Goal: Task Accomplishment & Management: Use online tool/utility

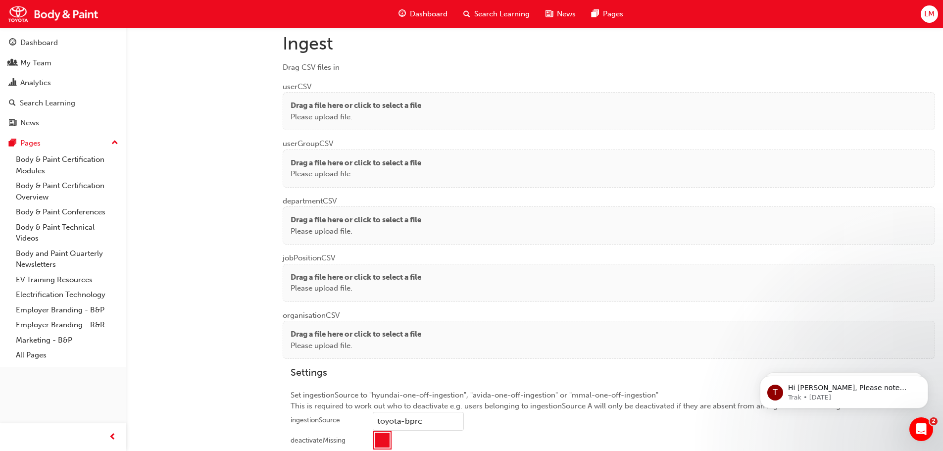
scroll to position [742, 0]
click at [408, 116] on p "Please upload file." at bounding box center [356, 116] width 131 height 11
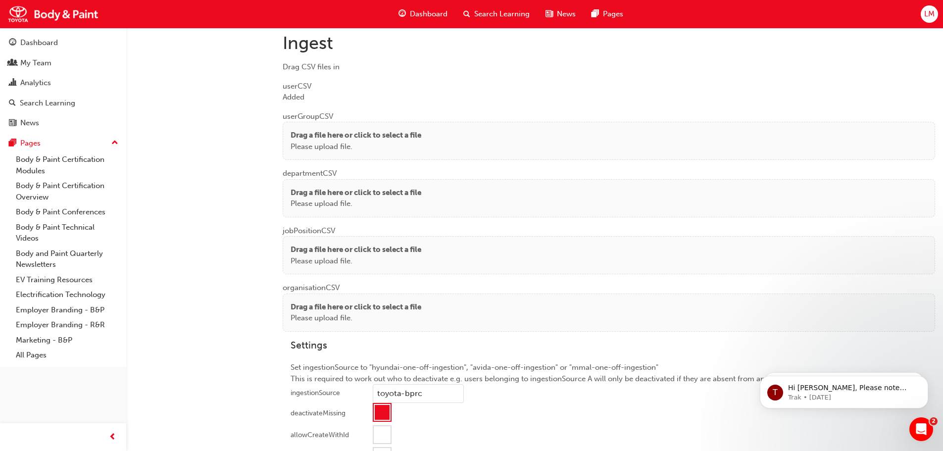
click at [350, 140] on p "Drag a file here or click to select a file" at bounding box center [356, 135] width 131 height 11
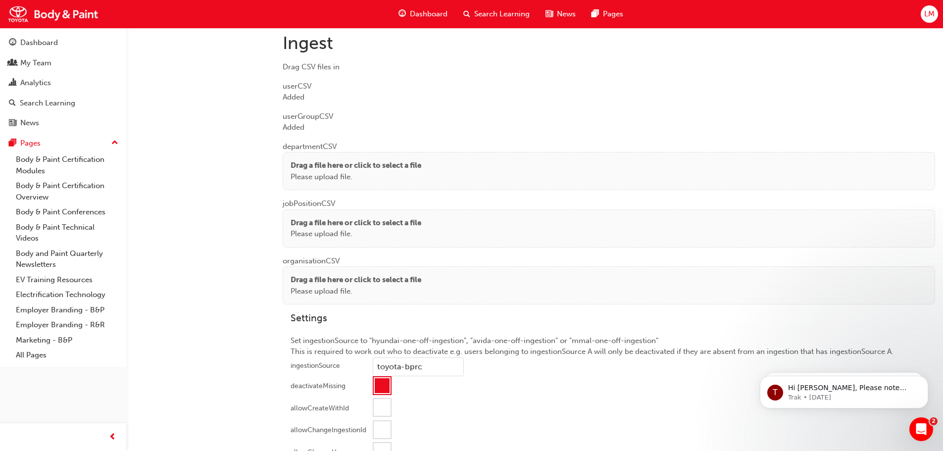
click at [341, 169] on p "Drag a file here or click to select a file" at bounding box center [356, 165] width 131 height 11
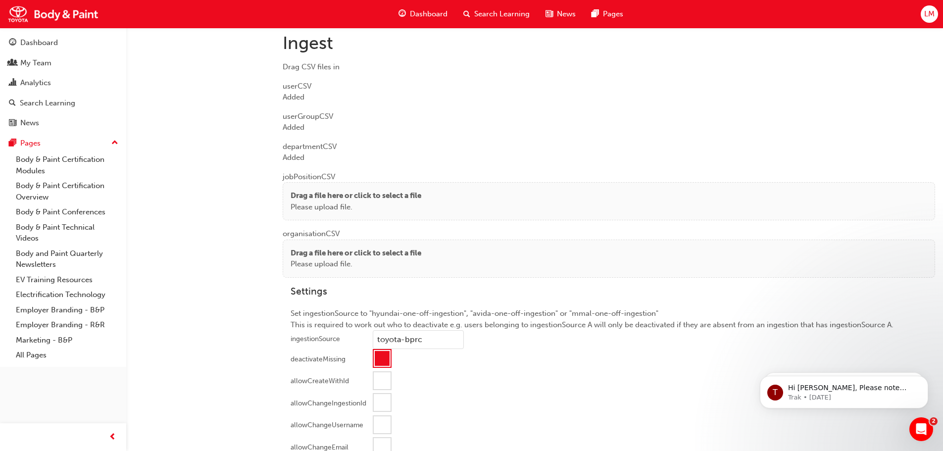
click at [350, 194] on p "Drag a file here or click to select a file" at bounding box center [356, 195] width 131 height 11
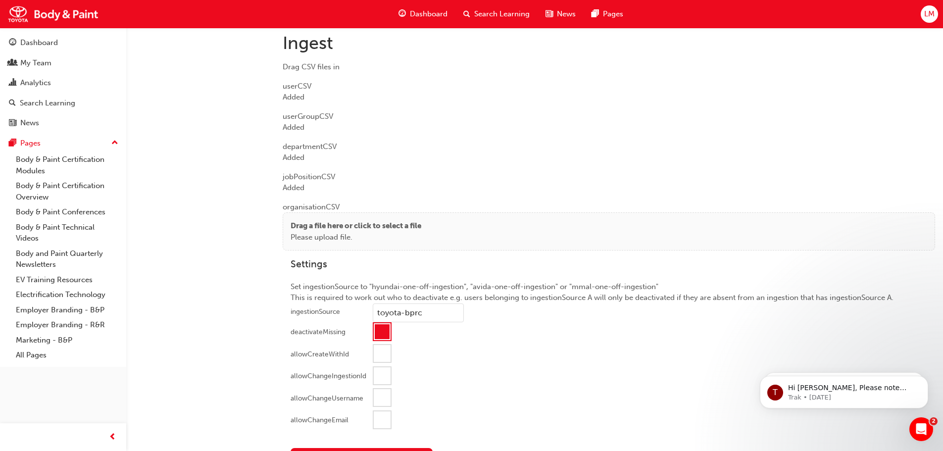
click at [340, 225] on p "Drag a file here or click to select a file" at bounding box center [356, 225] width 131 height 11
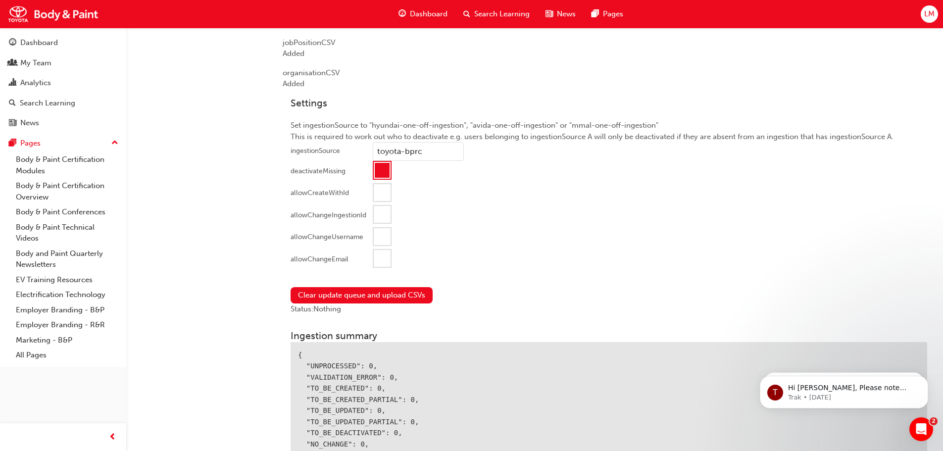
scroll to position [891, 0]
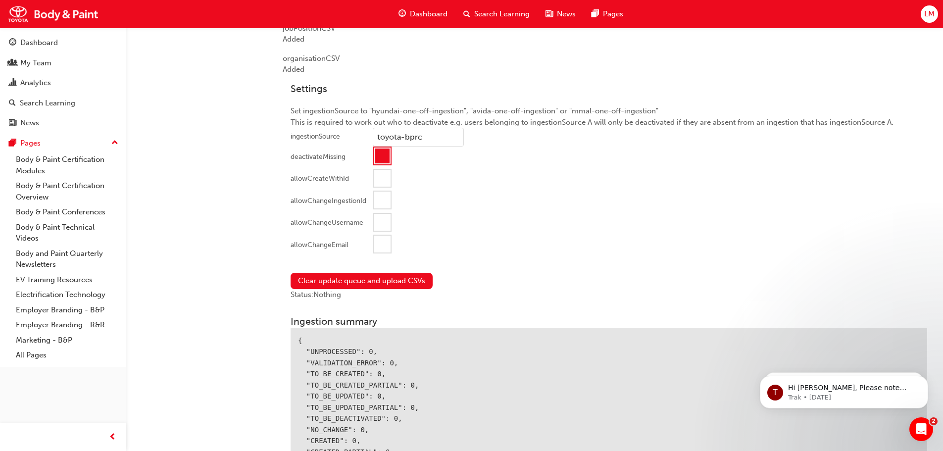
click at [379, 149] on div at bounding box center [382, 155] width 15 height 15
click at [384, 237] on div at bounding box center [382, 244] width 17 height 17
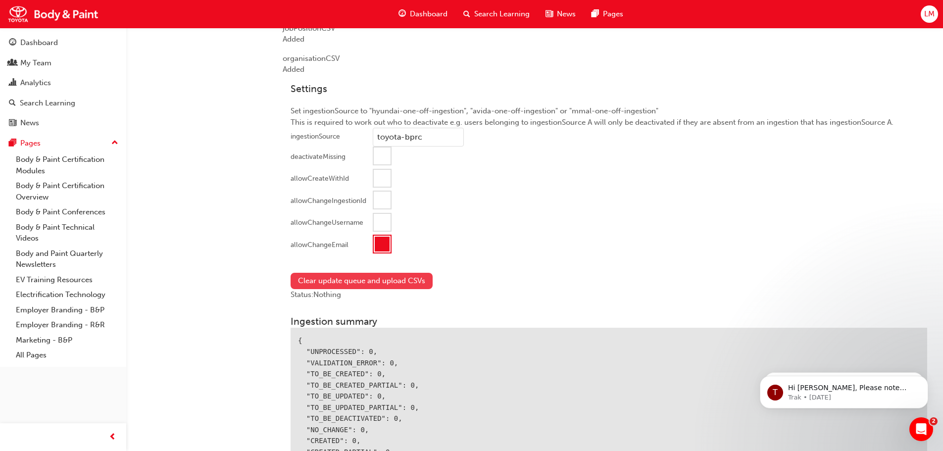
click at [365, 280] on button "Clear update queue and upload CSVs" at bounding box center [362, 281] width 142 height 16
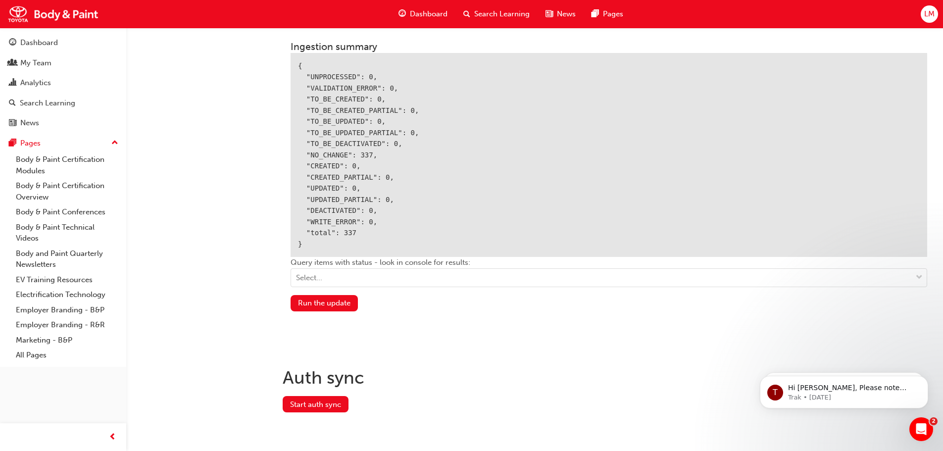
scroll to position [1189, 0]
click at [329, 301] on button "Run the update" at bounding box center [324, 302] width 67 height 16
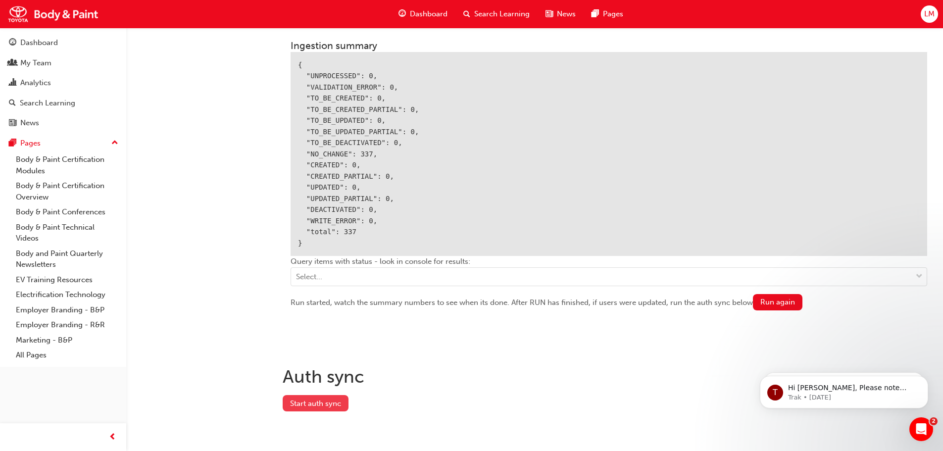
click at [303, 400] on button "Start auth sync" at bounding box center [316, 403] width 66 height 16
